Goal: Find specific page/section: Find specific page/section

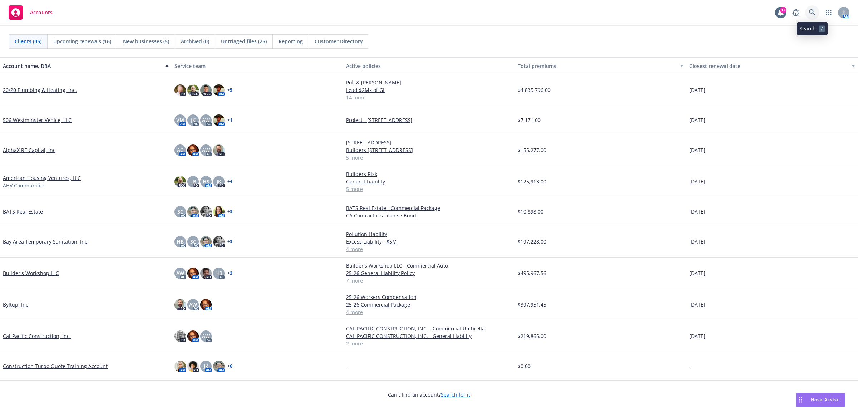
click at [811, 11] on icon at bounding box center [812, 12] width 6 height 6
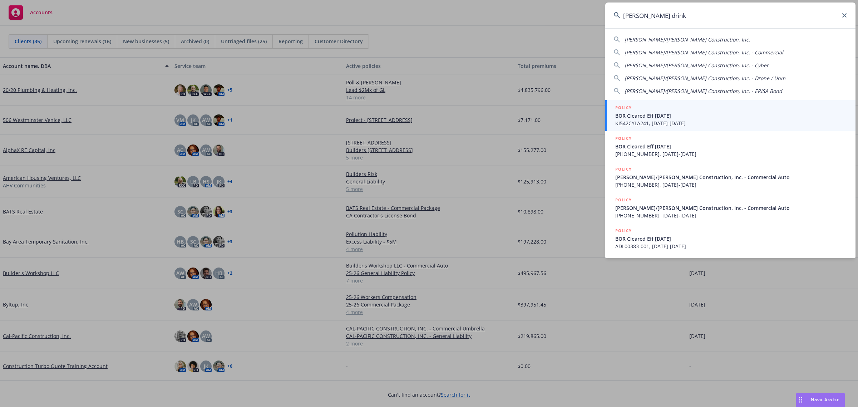
click at [668, 38] on span "[PERSON_NAME]/[PERSON_NAME] Construction, Inc." at bounding box center [688, 39] width 126 height 7
type input "[PERSON_NAME]/[PERSON_NAME] Construction, Inc."
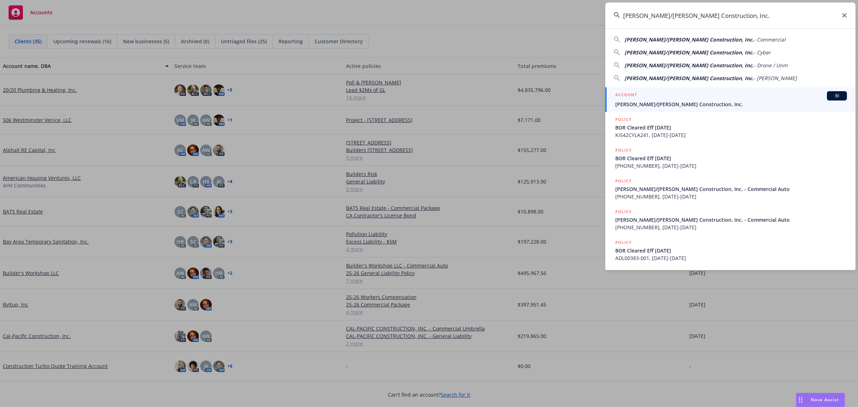
click at [641, 97] on div "ACCOUNT BI" at bounding box center [731, 95] width 232 height 9
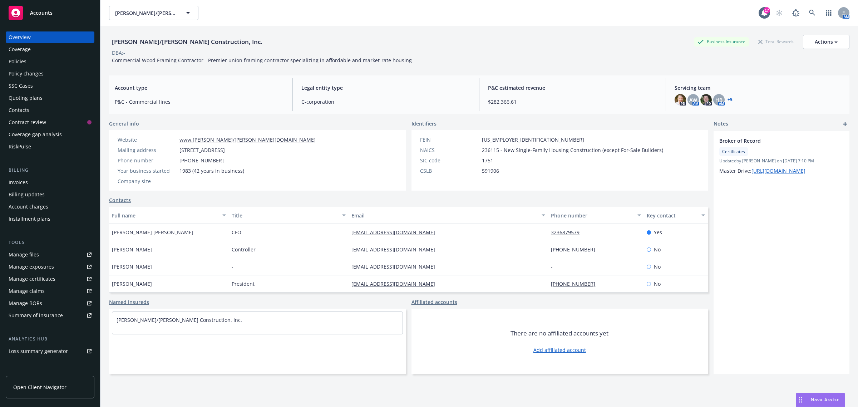
click at [30, 253] on div "Manage files" at bounding box center [24, 254] width 30 height 11
